Goal: Information Seeking & Learning: Understand process/instructions

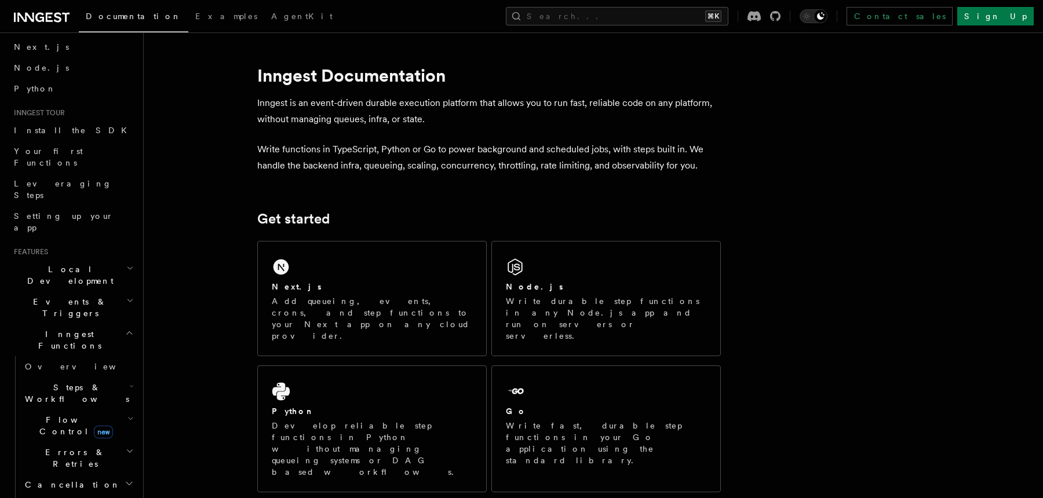
scroll to position [104, 0]
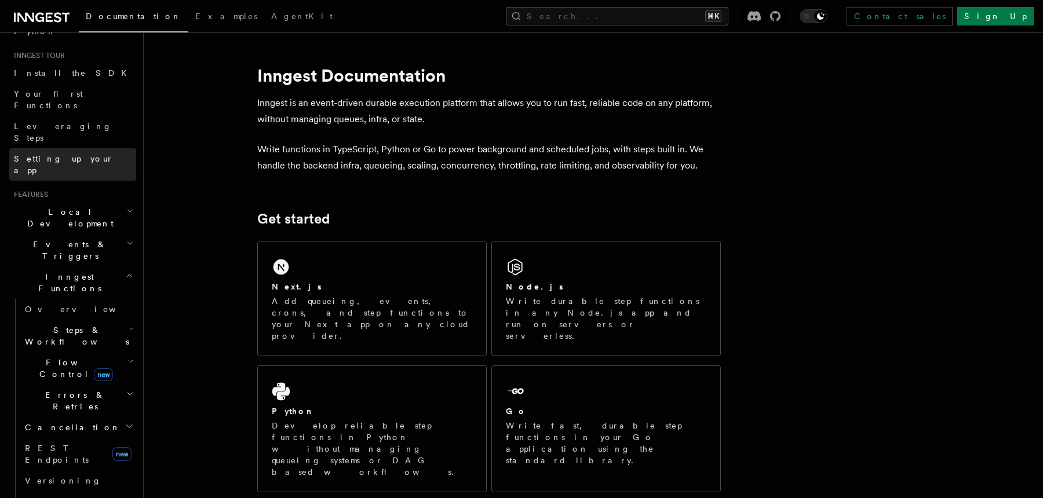
click at [87, 148] on link "Setting up your app" at bounding box center [72, 164] width 127 height 32
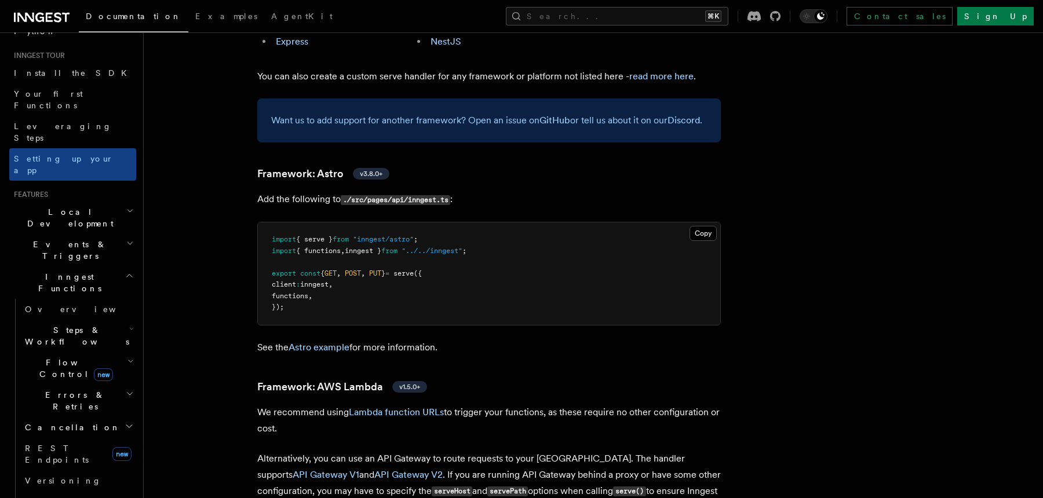
scroll to position [289, 0]
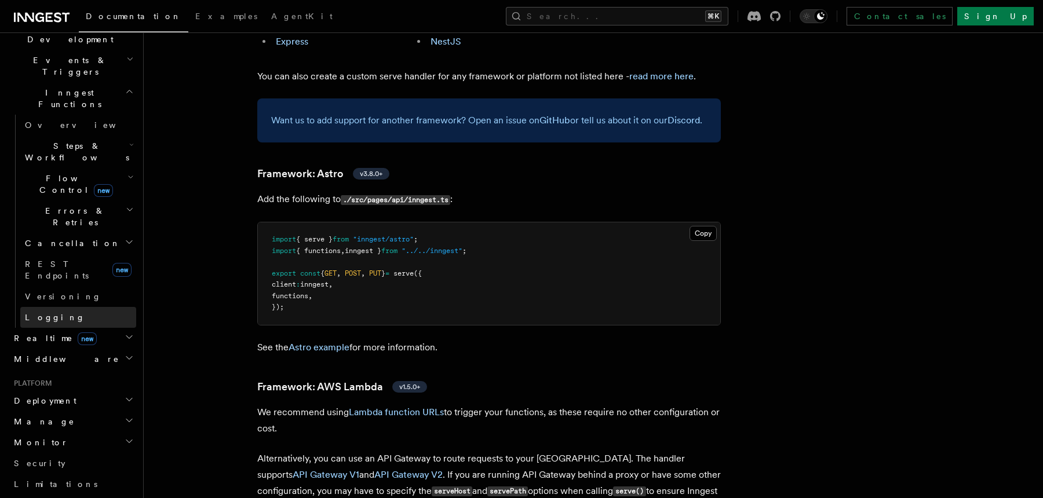
click at [99, 307] on link "Logging" at bounding box center [78, 317] width 116 height 21
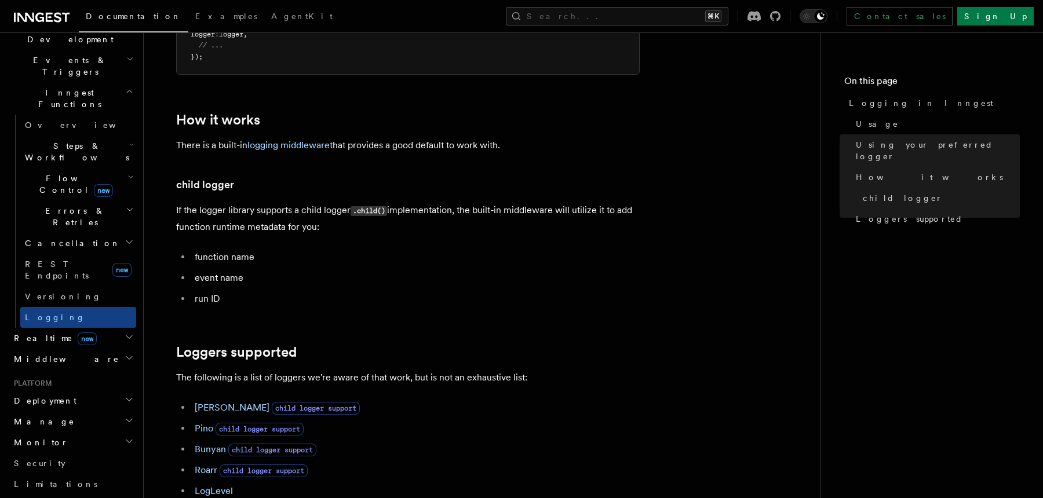
scroll to position [1357, 0]
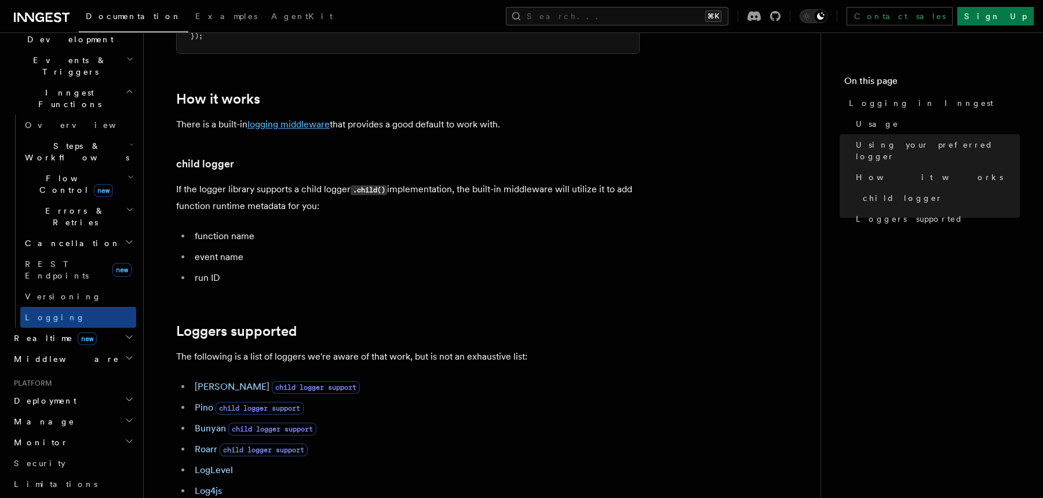
click at [309, 129] on link "logging middleware" at bounding box center [288, 124] width 82 height 11
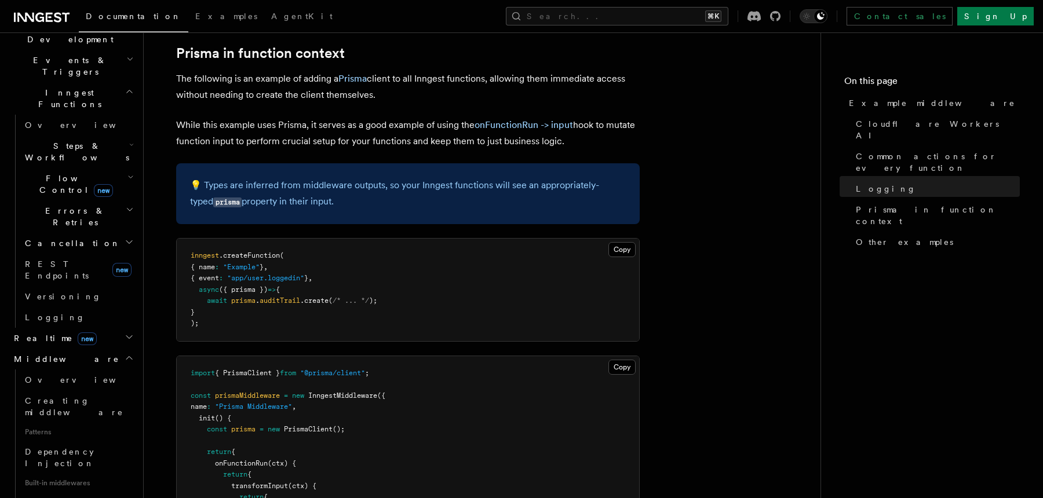
scroll to position [3056, 0]
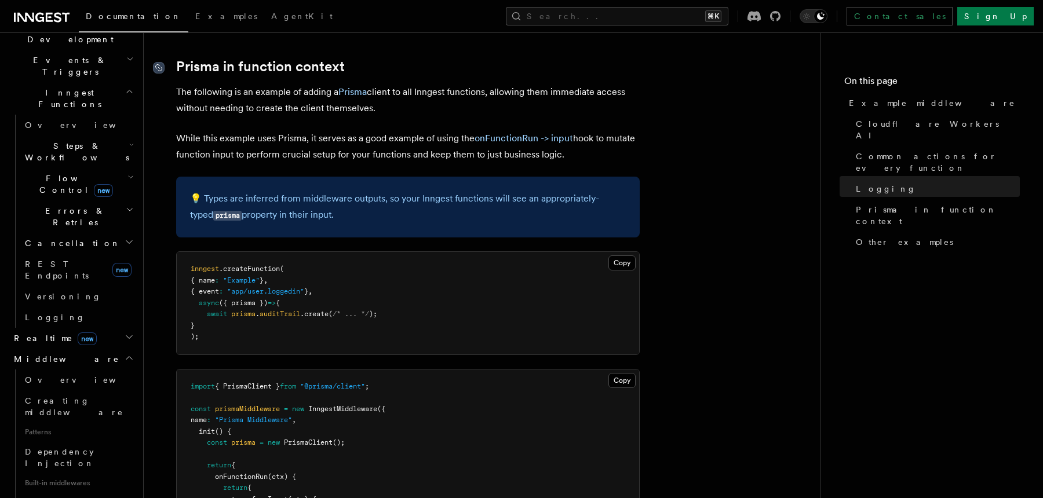
click at [162, 67] on icon at bounding box center [159, 68] width 12 height 12
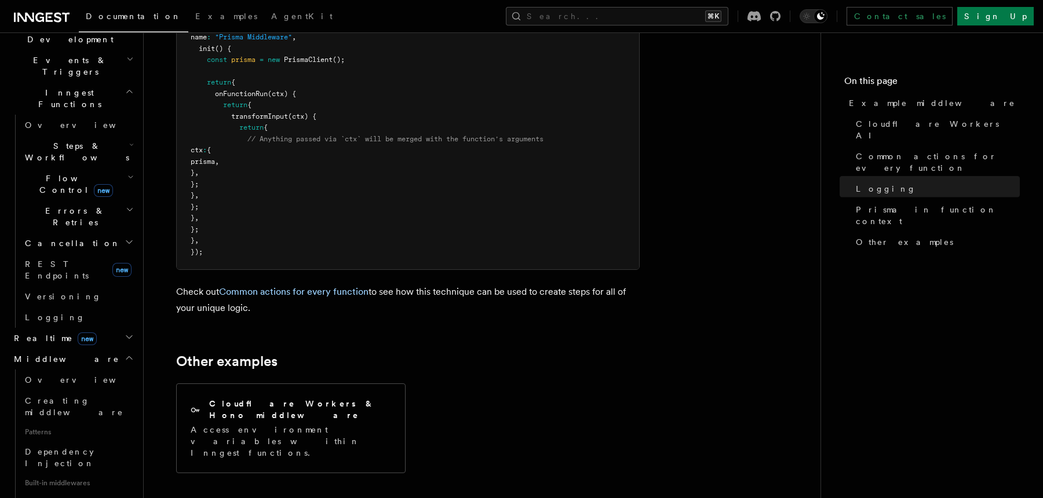
scroll to position [3598, 0]
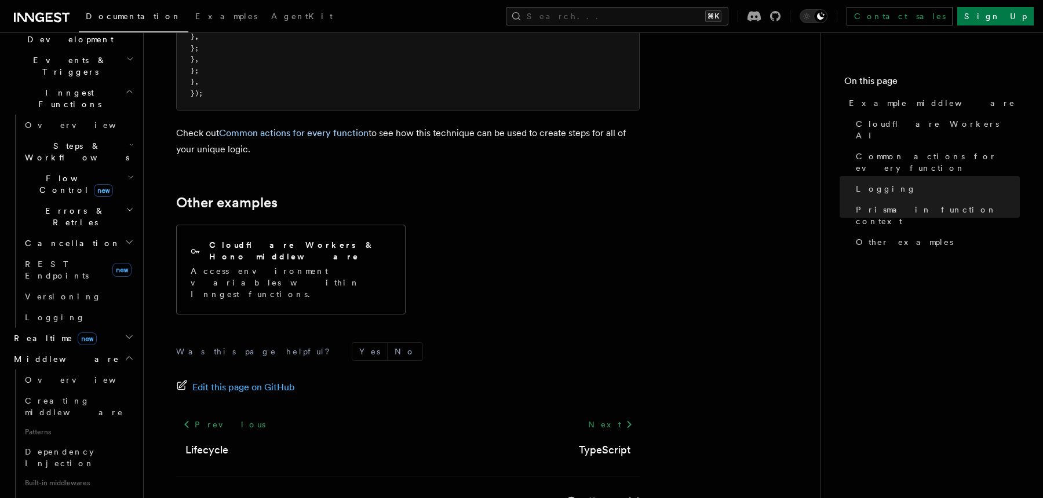
drag, startPoint x: 189, startPoint y: 53, endPoint x: 346, endPoint y: 155, distance: 187.0
copy article "Loremi do sitametc adipisc Eli seddoeius te in utlabor et dolore m Aliqua enima…"
click at [107, 328] on h2 "Realtime new" at bounding box center [72, 338] width 127 height 21
click at [107, 349] on link "Overview" at bounding box center [78, 359] width 116 height 21
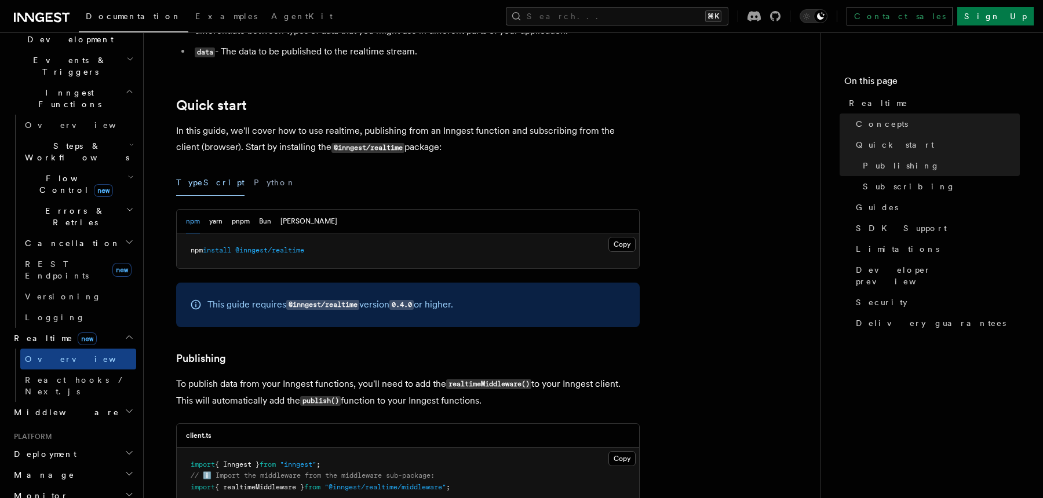
scroll to position [457, 0]
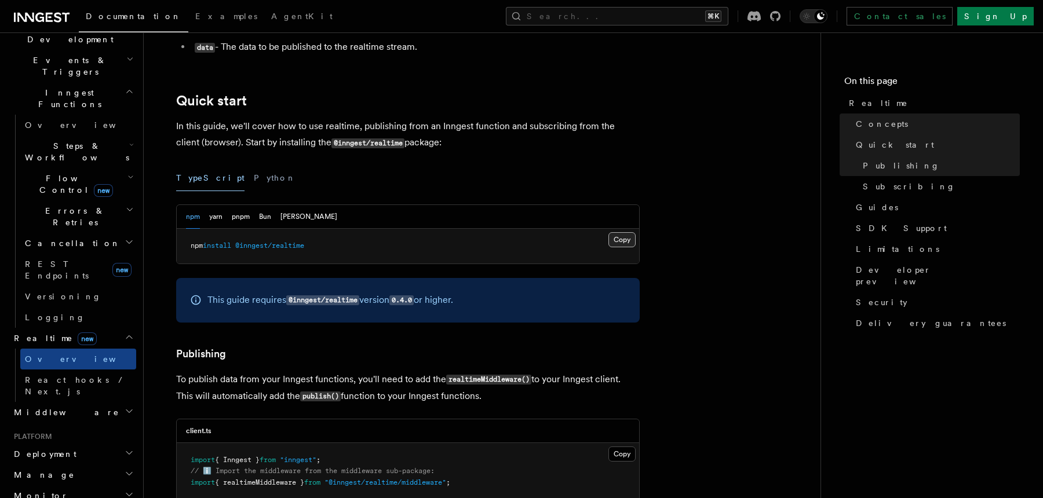
click at [629, 240] on button "Copy Copied" at bounding box center [622, 239] width 27 height 15
click at [100, 376] on span "React hooks / Next.js" at bounding box center [76, 386] width 103 height 21
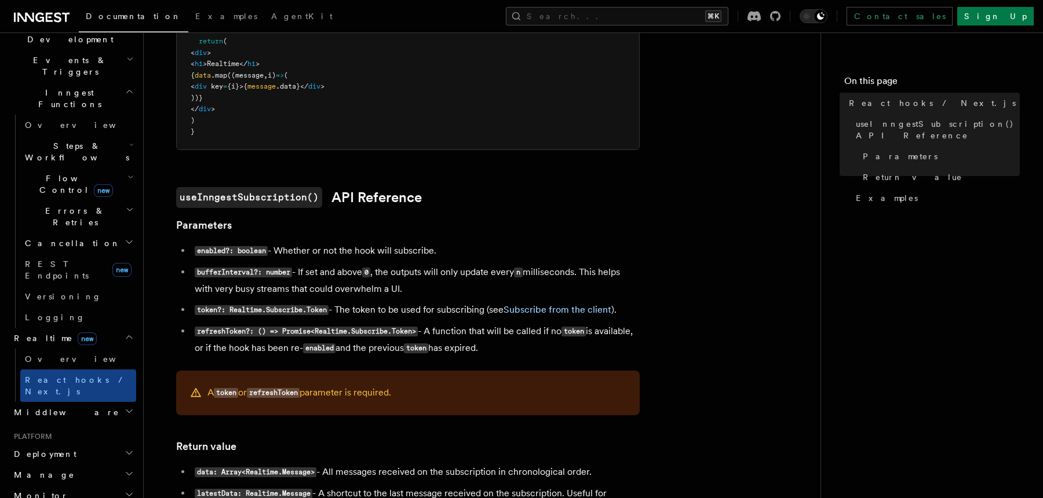
scroll to position [638, 0]
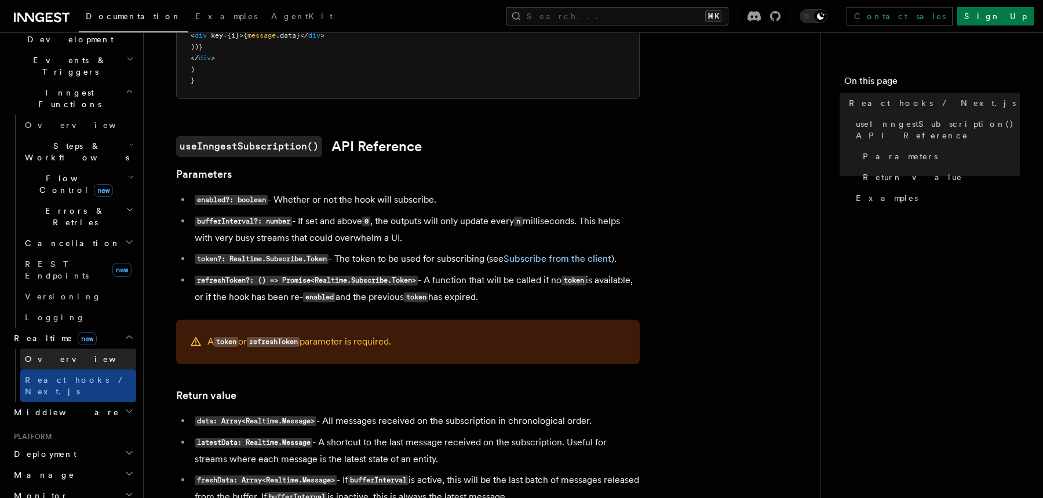
click at [65, 349] on link "Overview" at bounding box center [78, 359] width 116 height 21
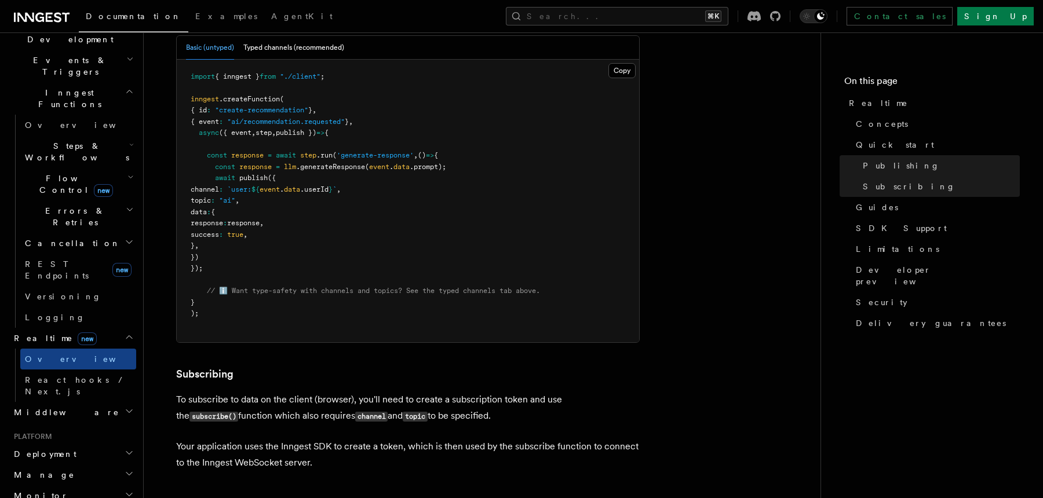
scroll to position [992, 0]
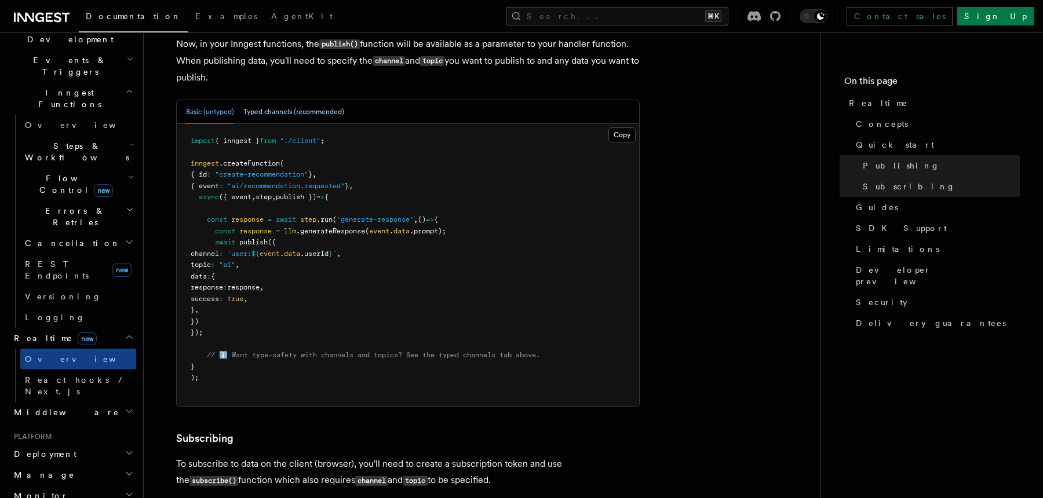
click at [279, 112] on button "Typed channels (recommended)" at bounding box center [293, 112] width 101 height 24
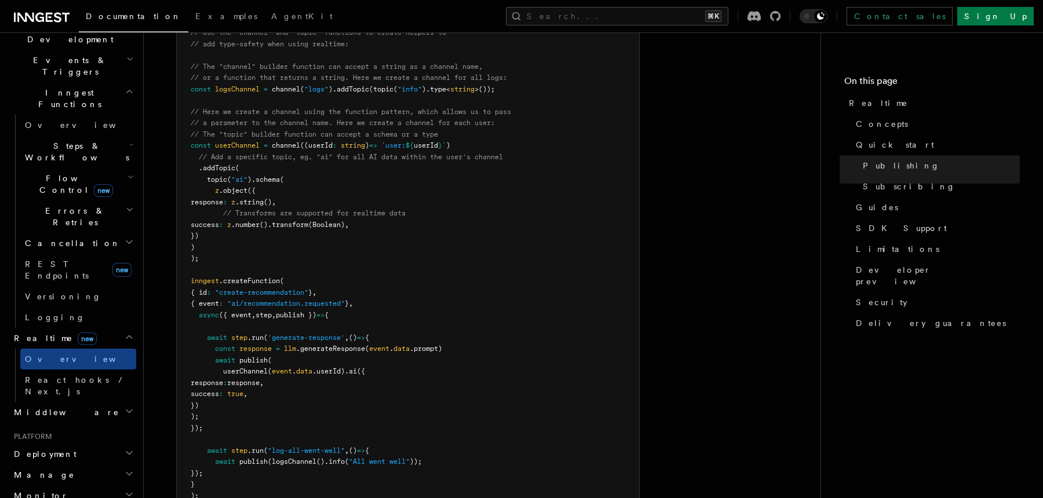
scroll to position [1094, 0]
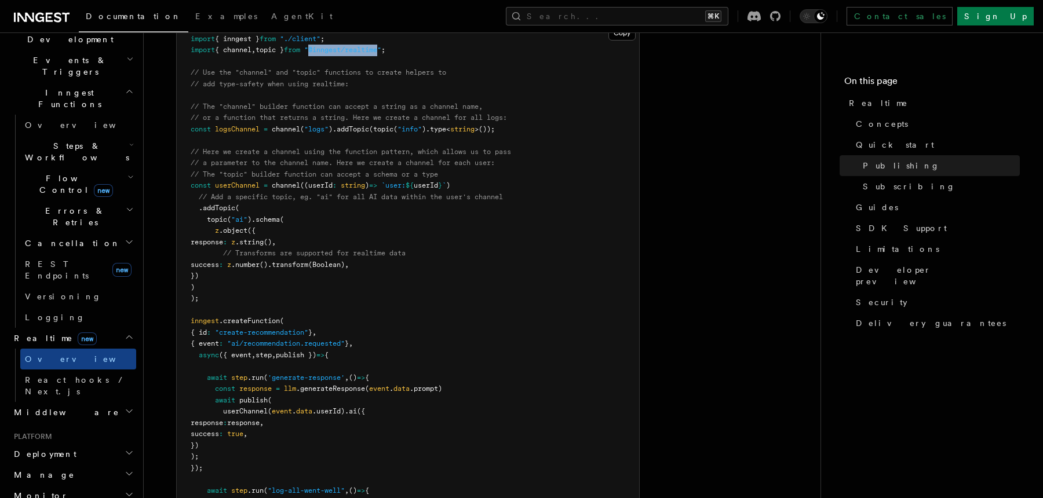
drag, startPoint x: 323, startPoint y: 54, endPoint x: 393, endPoint y: 56, distance: 69.6
click at [381, 54] on span ""@inngest/realtime"" at bounding box center [342, 50] width 77 height 8
copy span "@inngest/realtime"
